Goal: Information Seeking & Learning: Learn about a topic

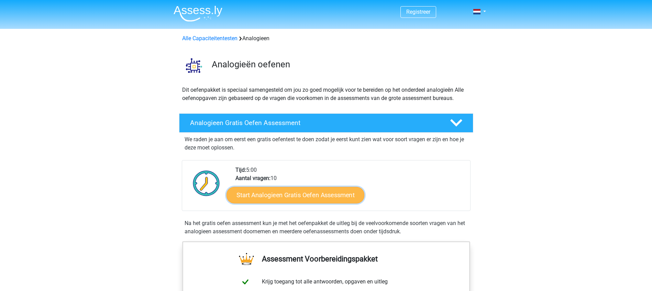
click at [315, 199] on link "Start Analogieen Gratis Oefen Assessment" at bounding box center [296, 195] width 138 height 16
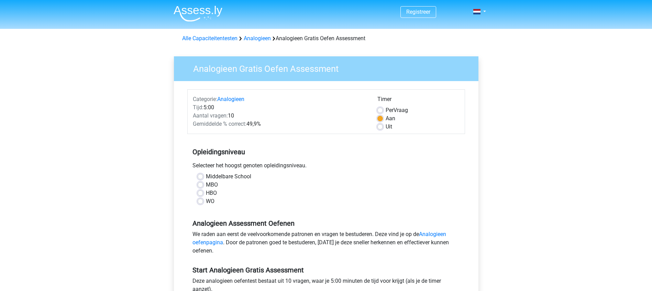
click at [206, 193] on label "HBO" at bounding box center [211, 193] width 11 height 8
click at [199, 193] on input "HBO" at bounding box center [200, 192] width 5 height 7
radio input "true"
click at [349, 196] on div "HBO" at bounding box center [326, 193] width 257 height 8
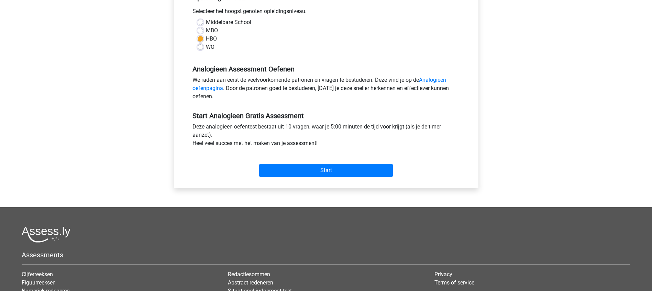
scroll to position [172, 0]
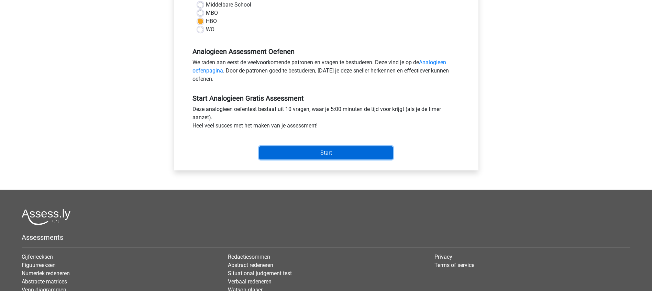
click at [321, 157] on input "Start" at bounding box center [326, 152] width 134 height 13
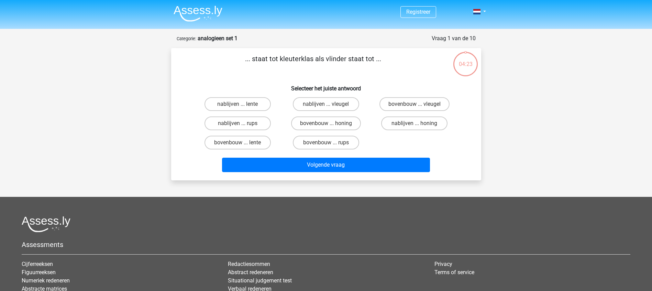
drag, startPoint x: 365, startPoint y: 65, endPoint x: 343, endPoint y: 70, distance: 22.3
click at [343, 70] on p "... staat tot kleuterklas als vlinder staat tot ..." at bounding box center [313, 64] width 262 height 21
click at [337, 146] on label "bovenbouw ... rups" at bounding box center [326, 143] width 66 height 14
click at [330, 146] on input "bovenbouw ... rups" at bounding box center [328, 145] width 4 height 4
radio input "true"
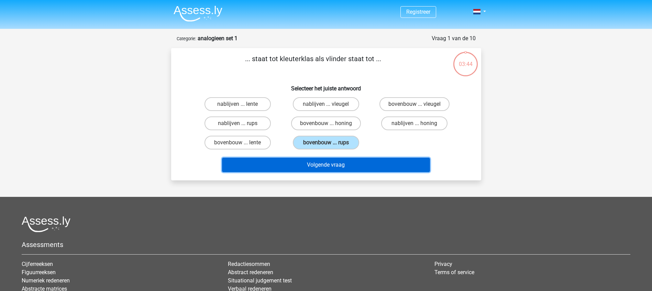
click at [331, 168] on button "Volgende vraag" at bounding box center [326, 165] width 208 height 14
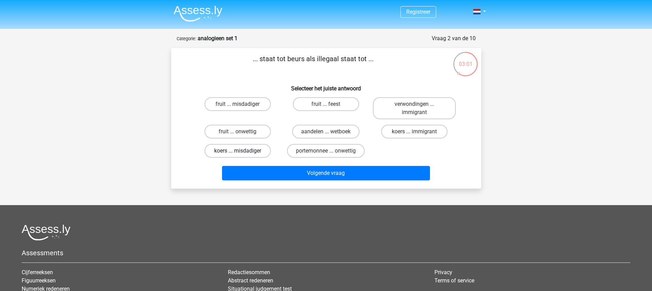
click at [249, 151] on label "koers ... misdadiger" at bounding box center [238, 151] width 66 height 14
click at [242, 151] on input "koers ... misdadiger" at bounding box center [240, 153] width 4 height 4
radio input "true"
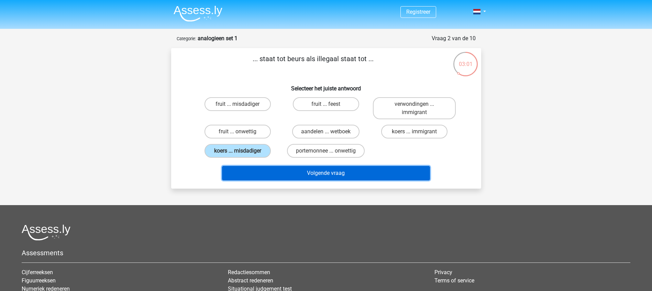
click at [296, 169] on button "Volgende vraag" at bounding box center [326, 173] width 208 height 14
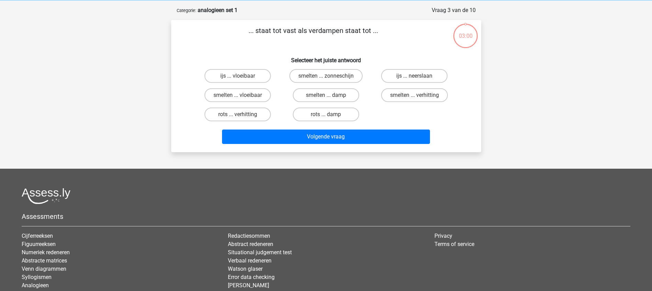
scroll to position [34, 0]
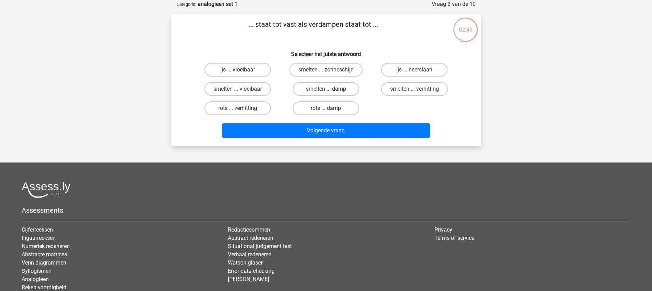
click at [252, 71] on label "ijs ... vloeibaar" at bounding box center [238, 70] width 66 height 14
click at [242, 71] on input "ijs ... vloeibaar" at bounding box center [240, 72] width 4 height 4
radio input "true"
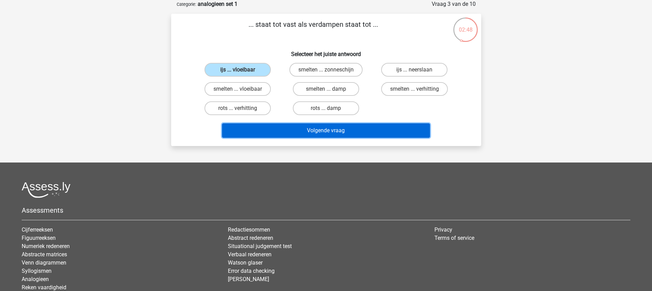
click at [324, 131] on button "Volgende vraag" at bounding box center [326, 130] width 208 height 14
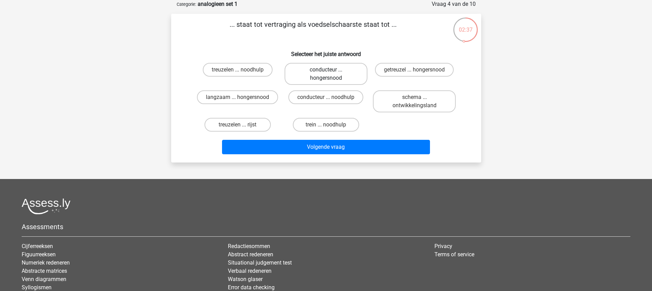
click at [330, 80] on label "conducteur ... hongersnood" at bounding box center [326, 74] width 83 height 22
click at [330, 74] on input "conducteur ... hongersnood" at bounding box center [328, 72] width 4 height 4
radio input "true"
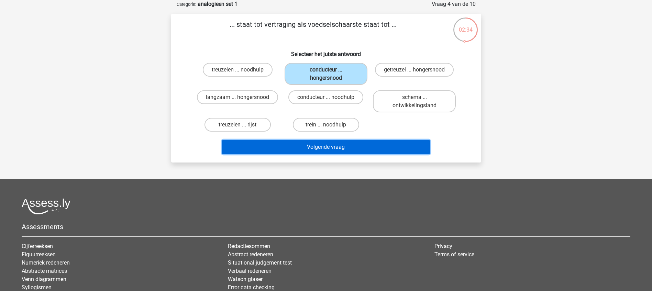
click at [340, 150] on button "Volgende vraag" at bounding box center [326, 147] width 208 height 14
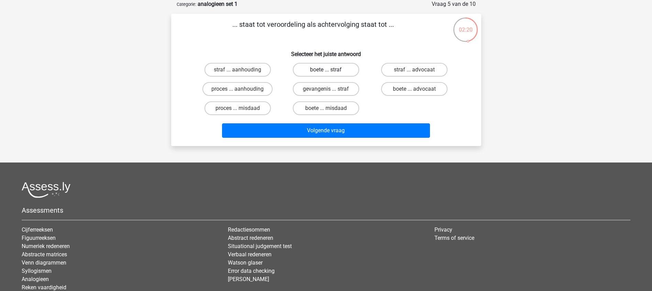
click at [323, 70] on label "boete ... straf" at bounding box center [326, 70] width 66 height 14
click at [326, 70] on input "boete ... straf" at bounding box center [328, 72] width 4 height 4
radio input "true"
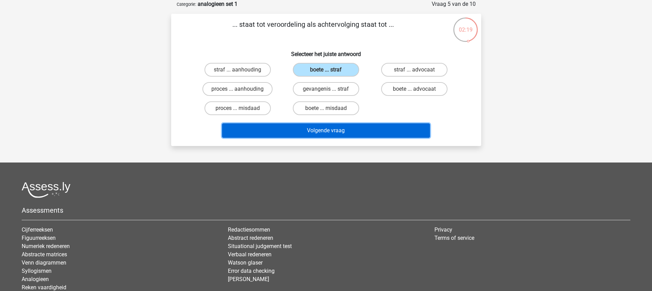
click at [317, 130] on button "Volgende vraag" at bounding box center [326, 130] width 208 height 14
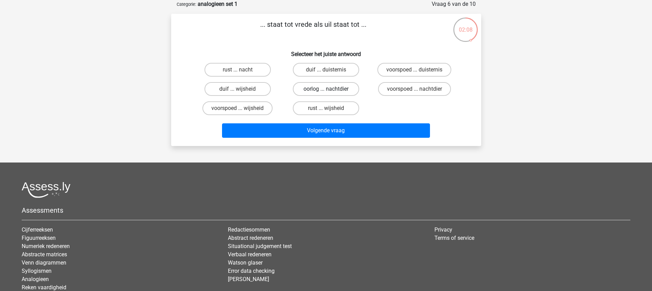
click at [343, 92] on label "oorlog ... nachtdier" at bounding box center [326, 89] width 66 height 14
click at [330, 92] on input "oorlog ... nachtdier" at bounding box center [328, 91] width 4 height 4
radio input "true"
click at [335, 139] on div "Volgende vraag" at bounding box center [326, 131] width 265 height 17
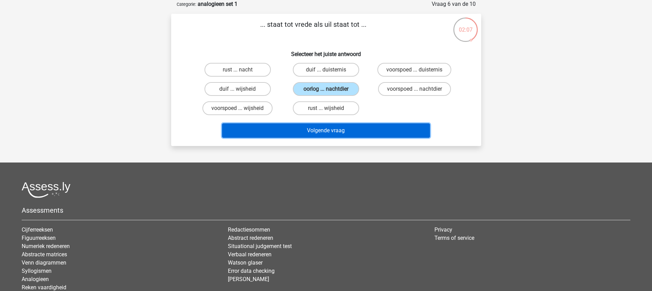
click at [337, 134] on button "Volgende vraag" at bounding box center [326, 130] width 208 height 14
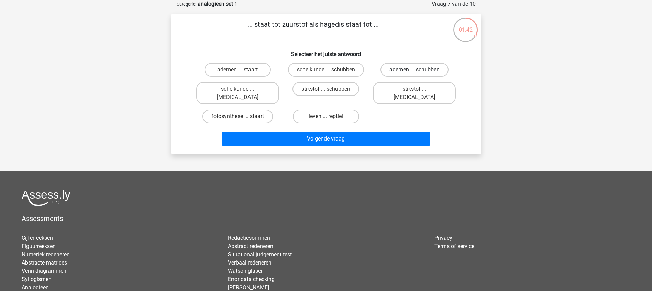
click at [425, 74] on label "ademen ... schubben" at bounding box center [415, 70] width 68 height 14
click at [419, 74] on input "ademen ... schubben" at bounding box center [417, 72] width 4 height 4
radio input "true"
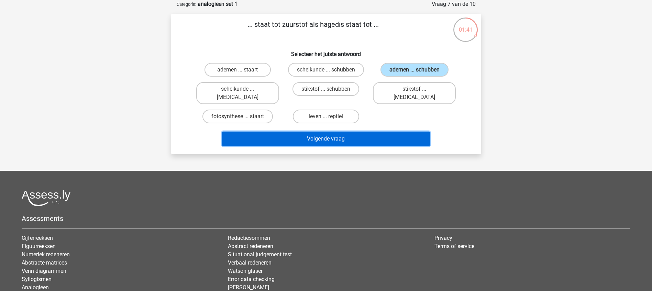
click at [321, 132] on button "Volgende vraag" at bounding box center [326, 139] width 208 height 14
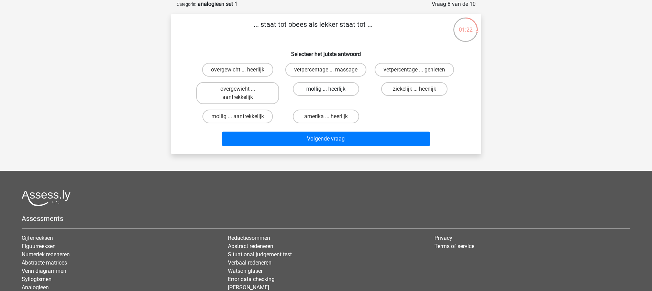
click at [348, 92] on label "mollig ... heerlijk" at bounding box center [326, 89] width 66 height 14
click at [330, 92] on input "mollig ... heerlijk" at bounding box center [328, 91] width 4 height 4
radio input "true"
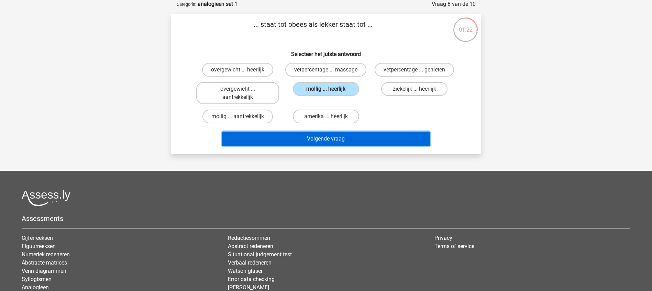
click at [340, 136] on button "Volgende vraag" at bounding box center [326, 139] width 208 height 14
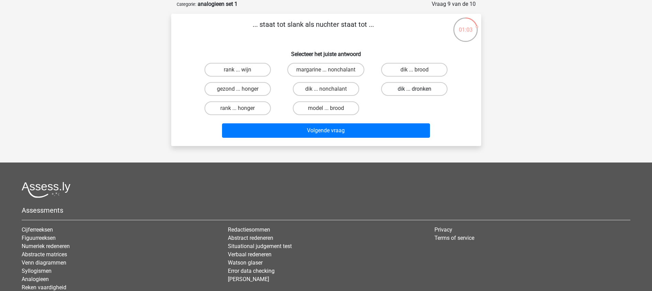
click at [392, 90] on label "dik ... dronken" at bounding box center [414, 89] width 66 height 14
click at [415, 90] on input "dik ... dronken" at bounding box center [417, 91] width 4 height 4
radio input "true"
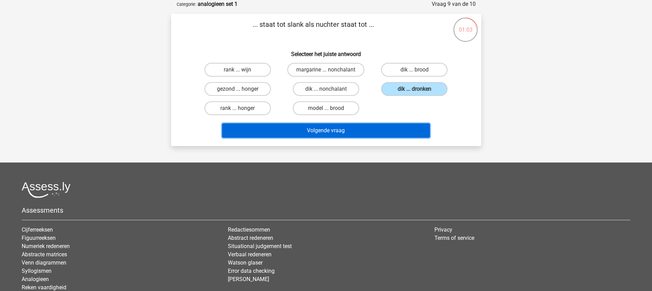
click at [336, 135] on button "Volgende vraag" at bounding box center [326, 130] width 208 height 14
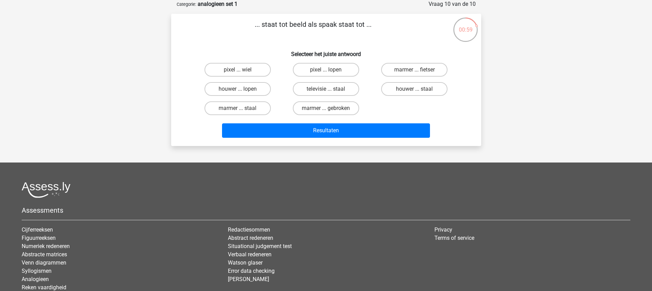
drag, startPoint x: 392, startPoint y: 34, endPoint x: 356, endPoint y: 45, distance: 37.2
click at [356, 45] on div "... staat tot beeld als spaak staat tot ... Selecteer het juiste antwoord pixel…" at bounding box center [326, 79] width 305 height 121
click at [253, 70] on label "pixel ... wiel" at bounding box center [238, 70] width 66 height 14
click at [242, 70] on input "pixel ... wiel" at bounding box center [240, 72] width 4 height 4
radio input "true"
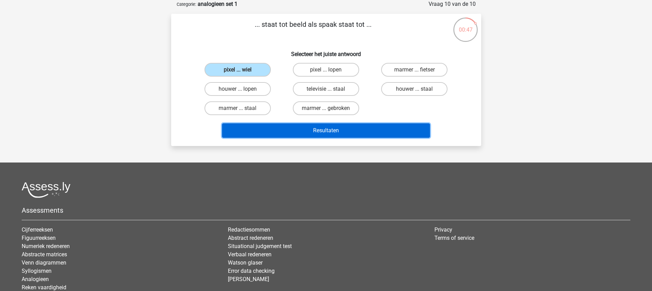
click at [329, 130] on button "Resultaten" at bounding box center [326, 130] width 208 height 14
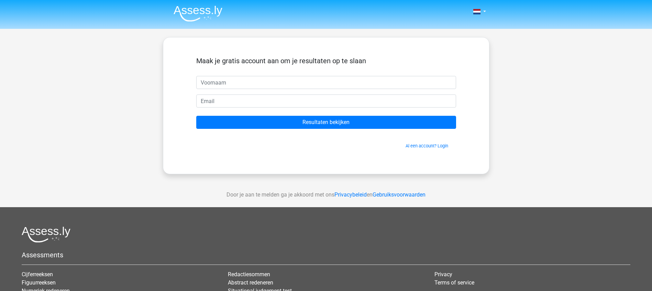
click at [264, 86] on input "text" at bounding box center [326, 82] width 260 height 13
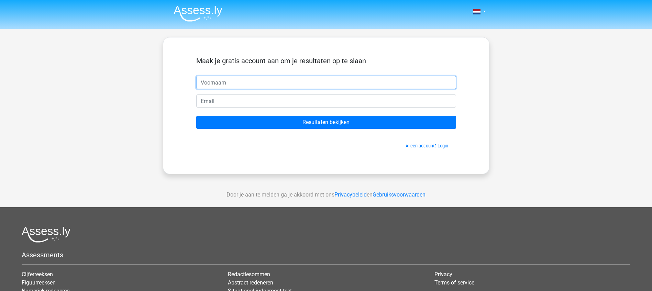
click at [239, 84] on input "text" at bounding box center [326, 82] width 260 height 13
type input "Tom"
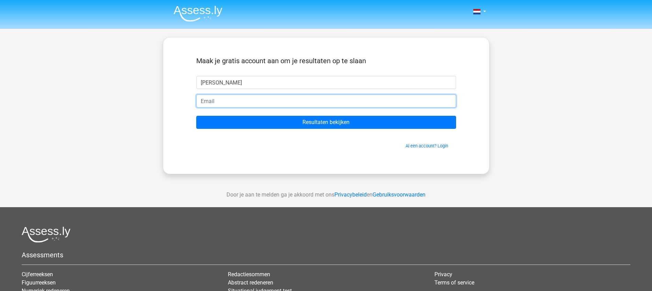
drag, startPoint x: 239, startPoint y: 95, endPoint x: 239, endPoint y: 100, distance: 5.2
click at [239, 98] on input "email" at bounding box center [326, 101] width 260 height 13
click at [219, 101] on input "Trigter2monuta.nl" at bounding box center [326, 101] width 260 height 13
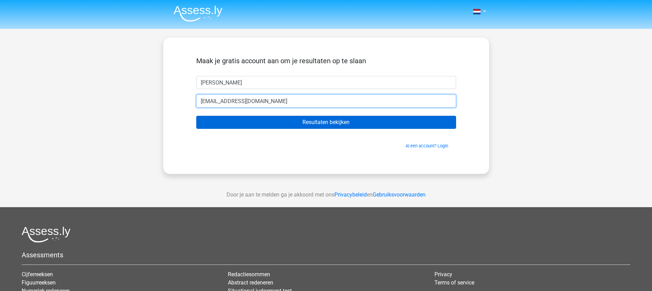
type input "[EMAIL_ADDRESS][DOMAIN_NAME]"
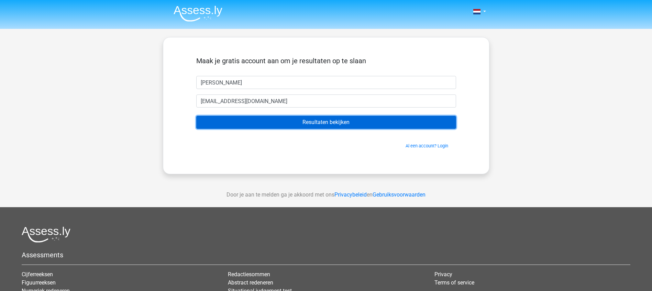
click at [299, 122] on input "Resultaten bekijken" at bounding box center [326, 122] width 260 height 13
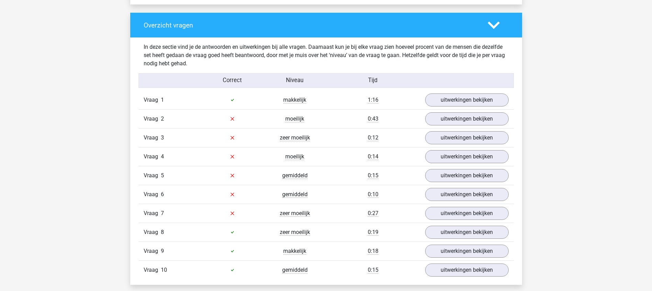
scroll to position [550, 0]
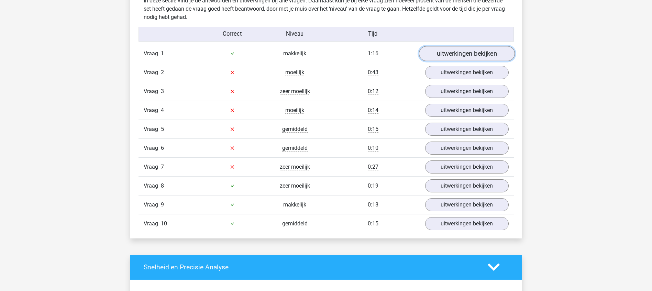
click at [469, 57] on link "uitwerkingen bekijken" at bounding box center [467, 53] width 96 height 15
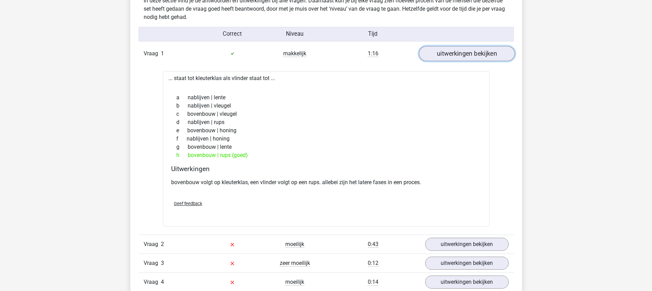
click at [456, 59] on link "uitwerkingen bekijken" at bounding box center [467, 53] width 96 height 15
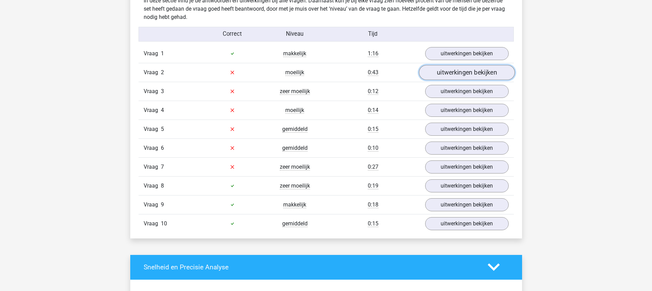
click at [456, 73] on link "uitwerkingen bekijken" at bounding box center [467, 72] width 96 height 15
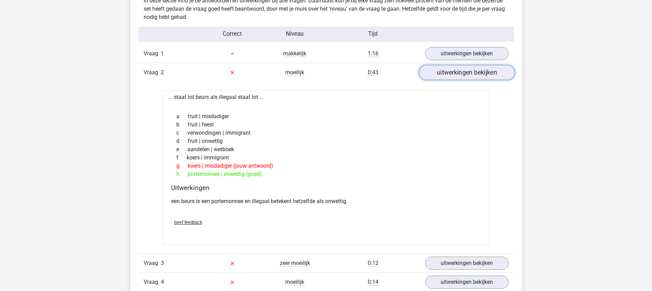
click at [456, 73] on link "uitwerkingen bekijken" at bounding box center [467, 72] width 96 height 15
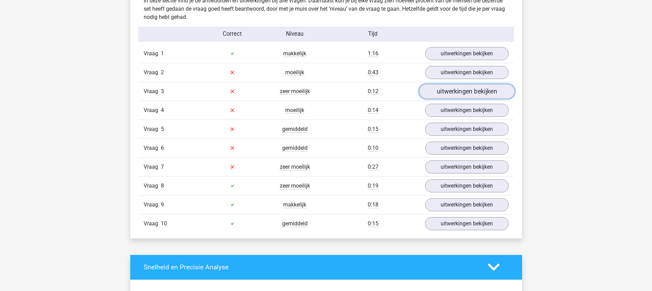
click at [453, 91] on link "uitwerkingen bekijken" at bounding box center [467, 91] width 96 height 15
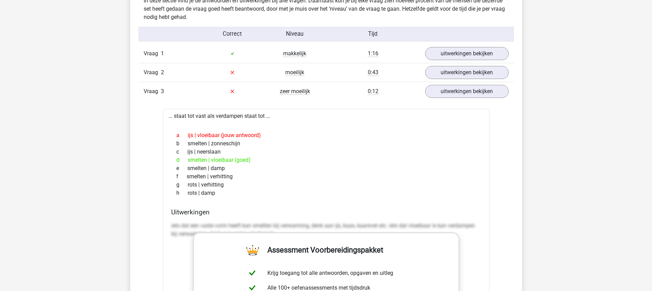
drag, startPoint x: 453, startPoint y: 91, endPoint x: 88, endPoint y: 125, distance: 366.3
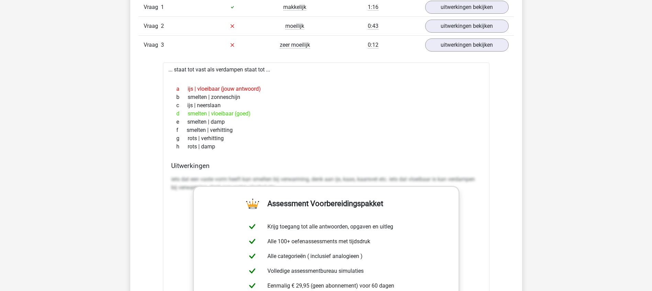
scroll to position [584, 0]
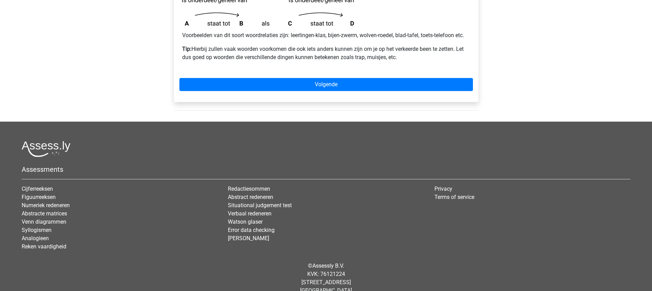
scroll to position [172, 0]
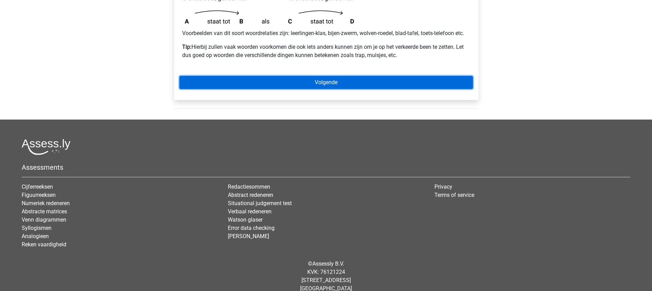
click at [329, 83] on link "Volgende" at bounding box center [326, 82] width 294 height 13
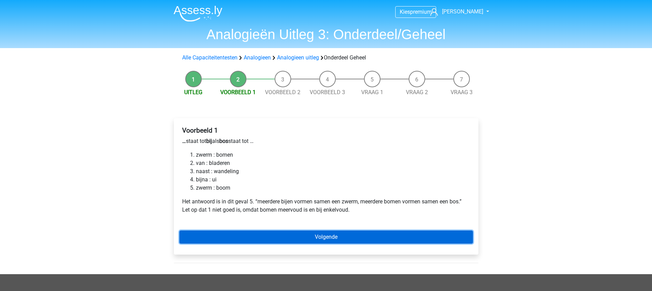
click at [320, 236] on link "Volgende" at bounding box center [326, 237] width 294 height 13
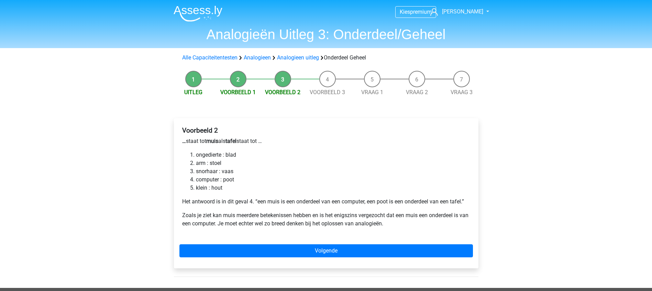
drag, startPoint x: 276, startPoint y: 117, endPoint x: 267, endPoint y: 121, distance: 10.6
click at [267, 121] on div "Voorbeeld 2 … staat tot muis als tafel staat tot … ongedierte : blad arm : stoe…" at bounding box center [326, 193] width 305 height 150
drag, startPoint x: 308, startPoint y: 132, endPoint x: 287, endPoint y: 148, distance: 26.5
click at [287, 148] on div "Voorbeeld 2 … staat tot muis als tafel staat tot … ongedierte : blad arm : stoe…" at bounding box center [326, 180] width 294 height 112
drag, startPoint x: 287, startPoint y: 148, endPoint x: 314, endPoint y: 135, distance: 29.7
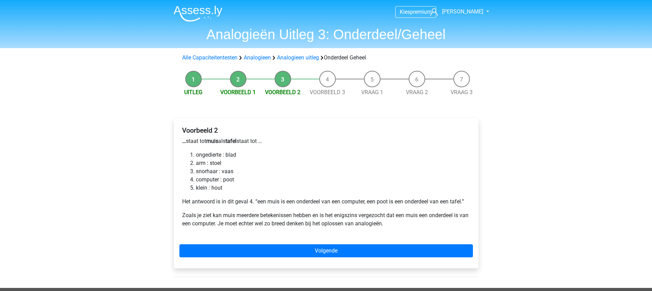
click at [314, 135] on div "Voorbeeld 2 … staat tot muis als tafel staat tot … ongedierte : blad arm : stoe…" at bounding box center [326, 180] width 294 height 112
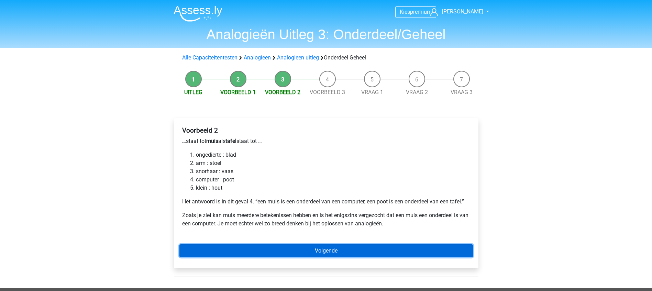
click at [320, 252] on link "Volgende" at bounding box center [326, 250] width 294 height 13
